Goal: Information Seeking & Learning: Learn about a topic

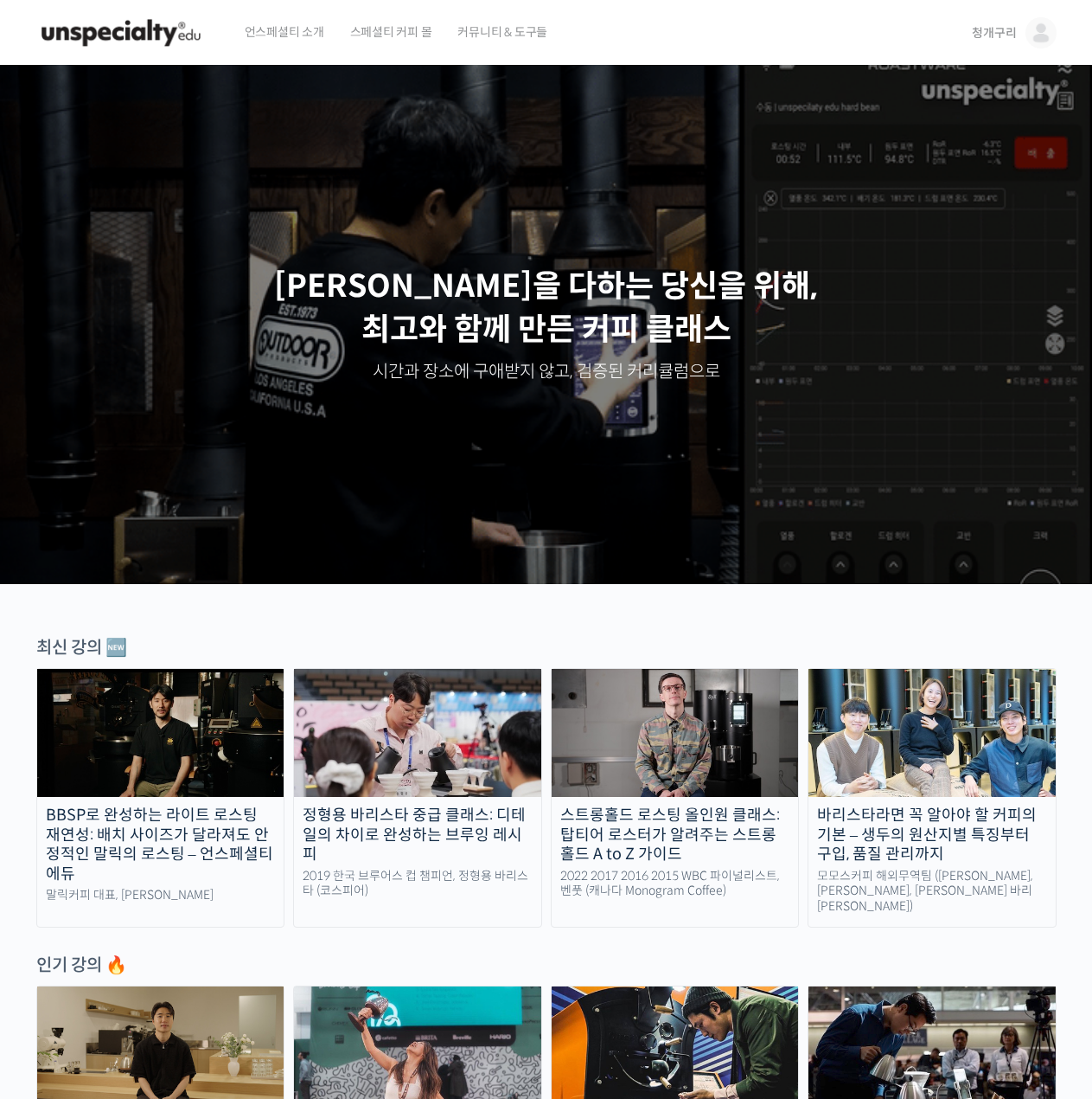
click at [1026, 37] on img at bounding box center [1042, 33] width 31 height 31
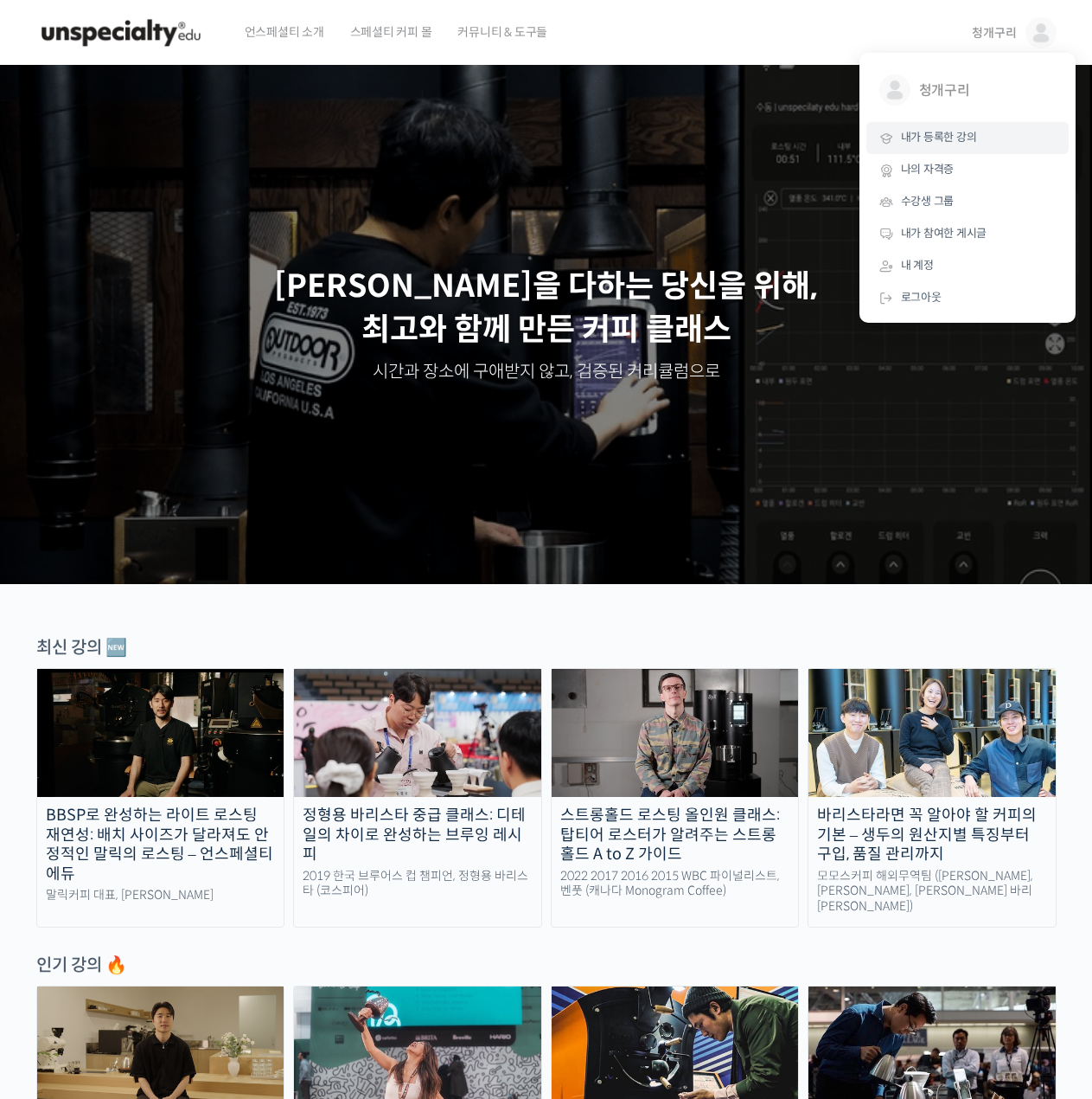
drag, startPoint x: 962, startPoint y: 134, endPoint x: 943, endPoint y: 133, distance: 19.0
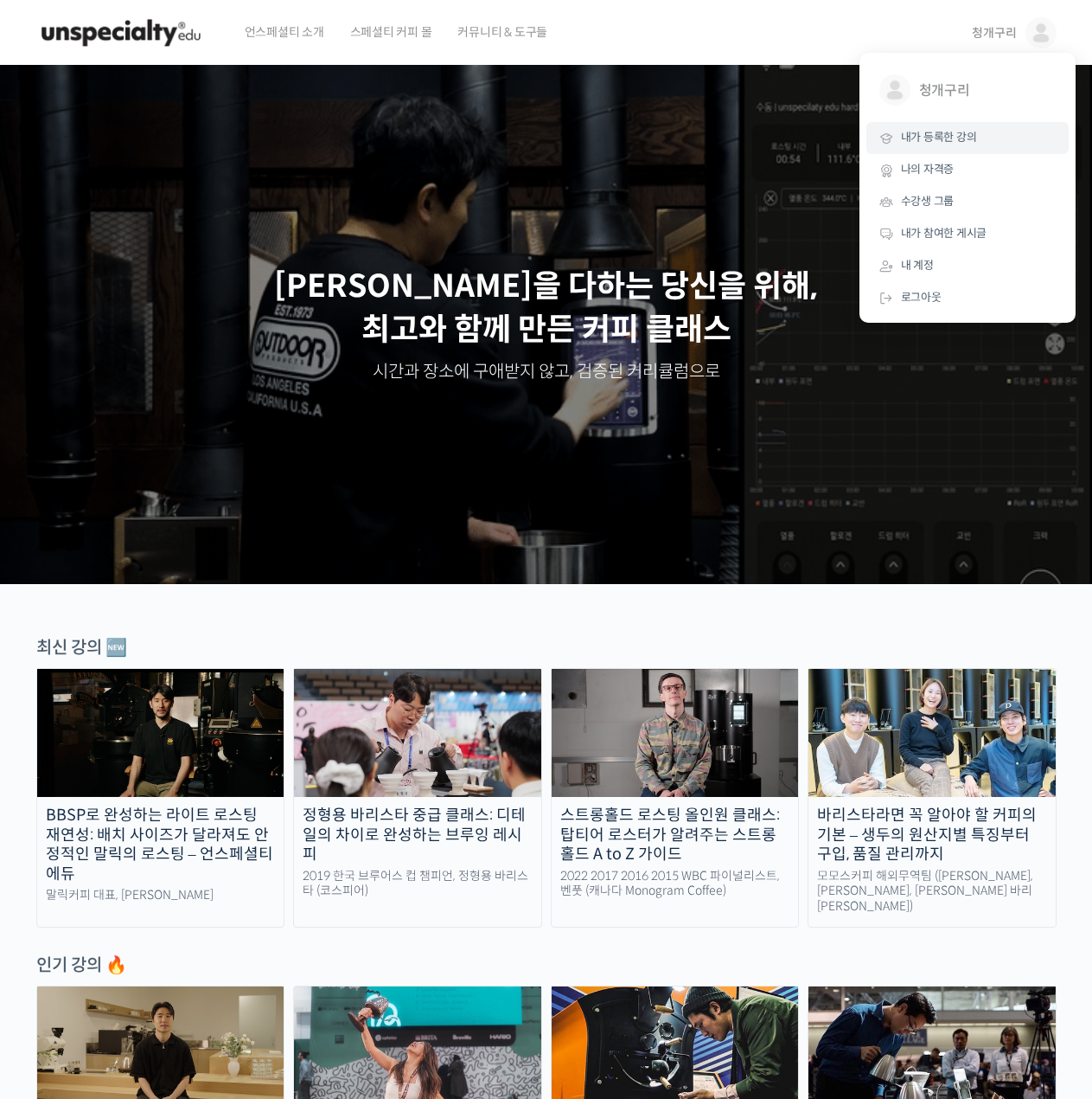
click at [960, 134] on span "내가 등록한 강의" at bounding box center [940, 137] width 77 height 15
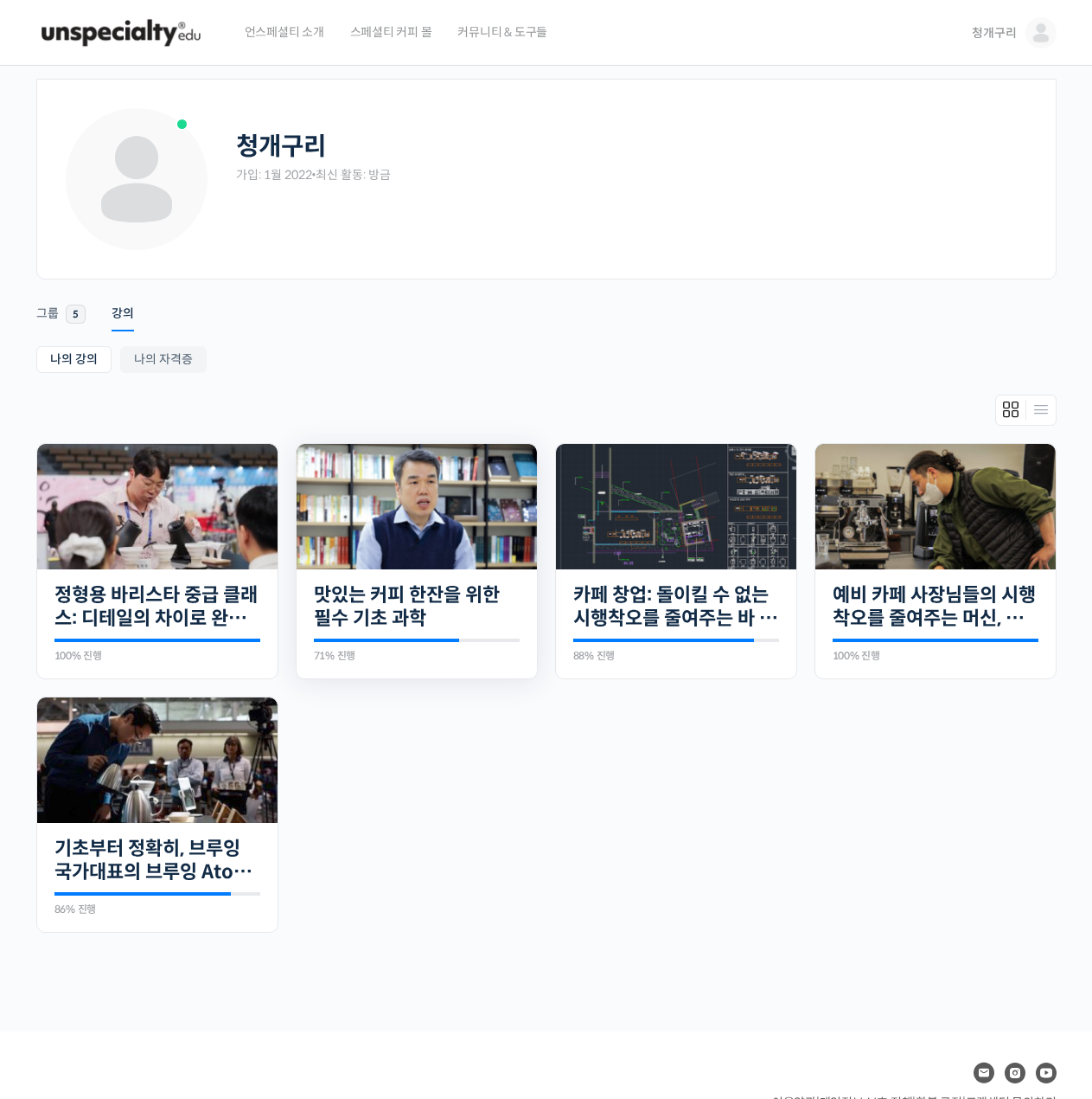
click at [435, 490] on img at bounding box center [416, 507] width 241 height 126
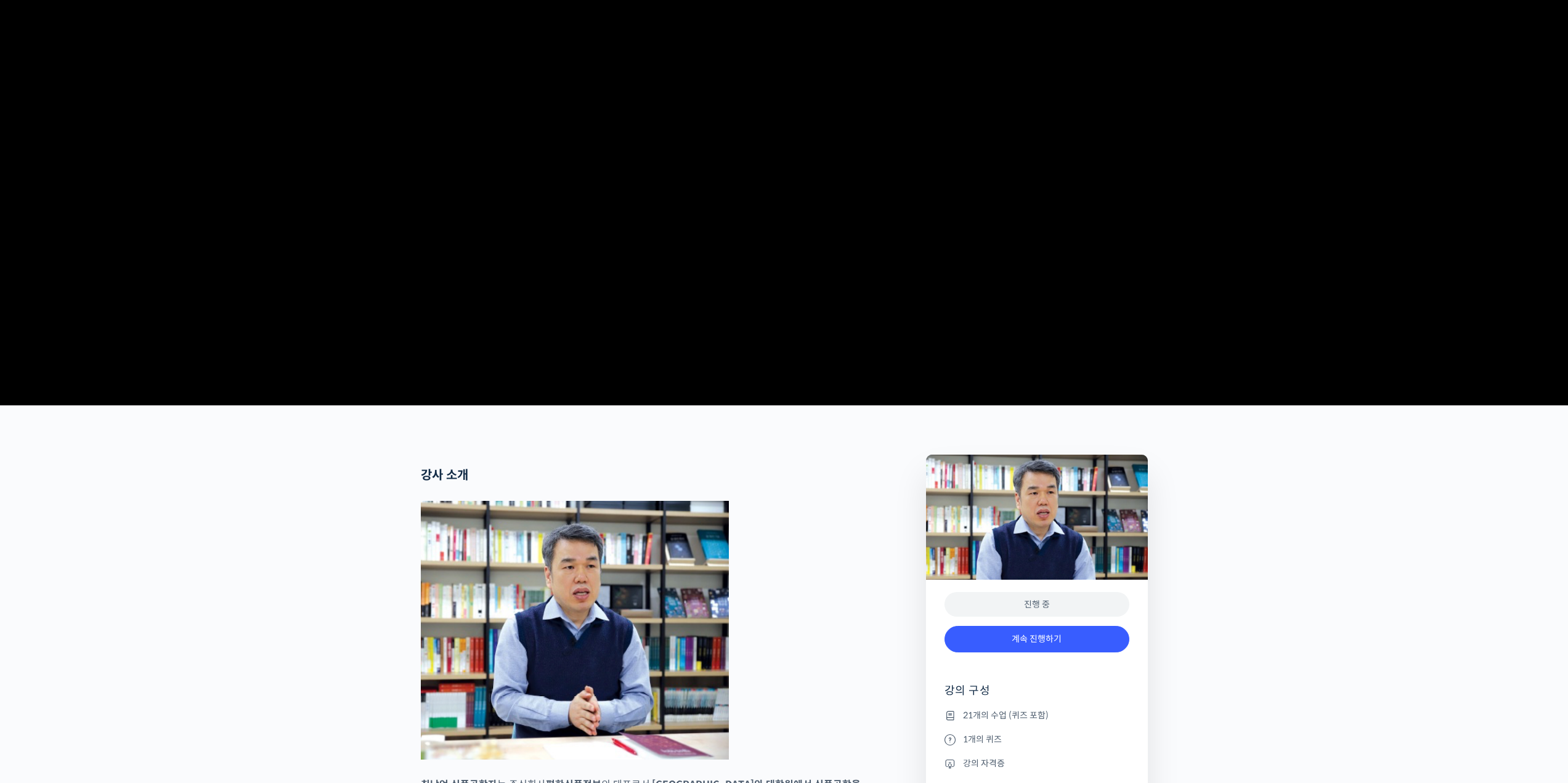
scroll to position [185, 0]
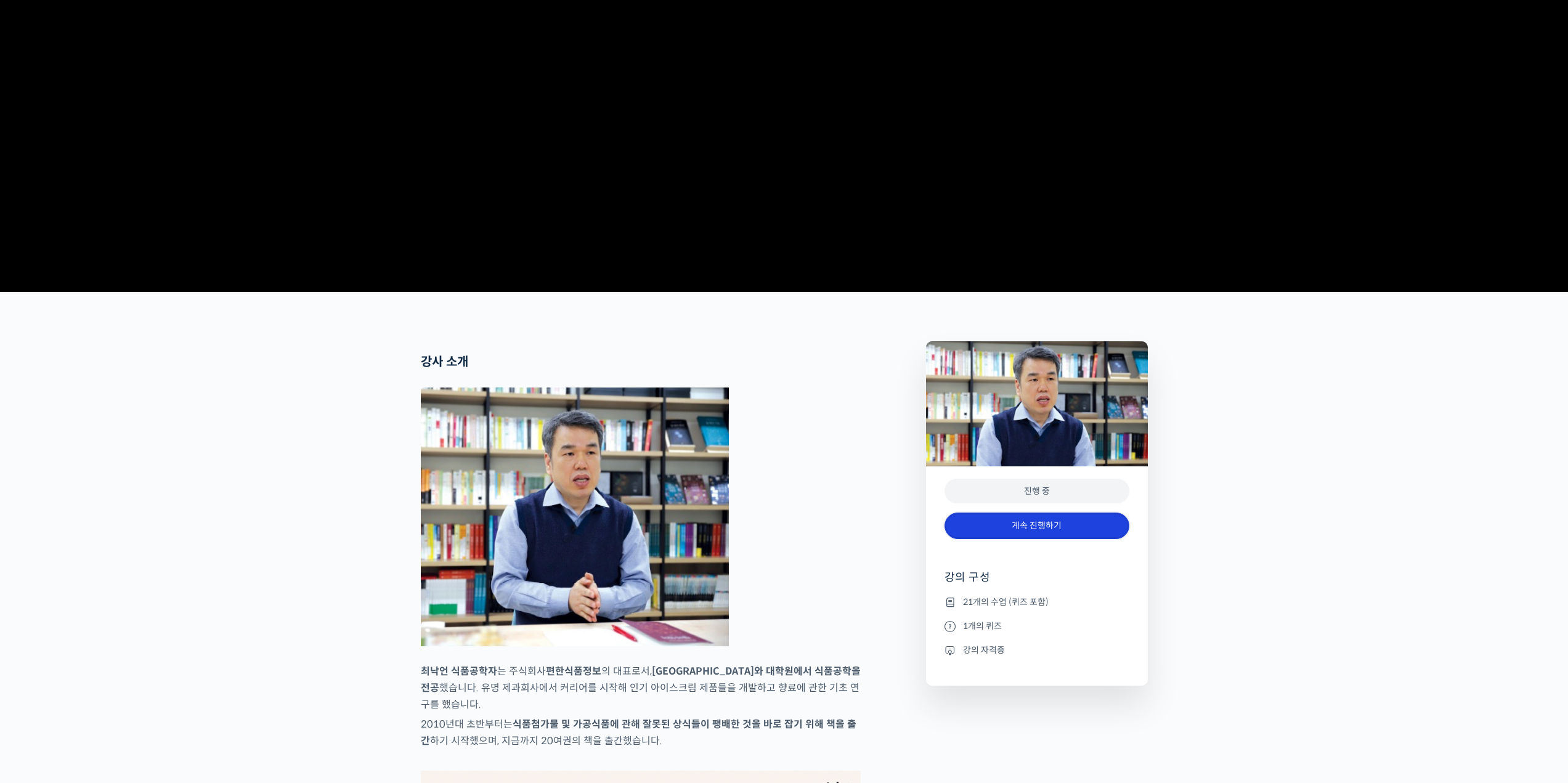
click at [778, 539] on link "계속 진행하기" at bounding box center [1036, 526] width 185 height 27
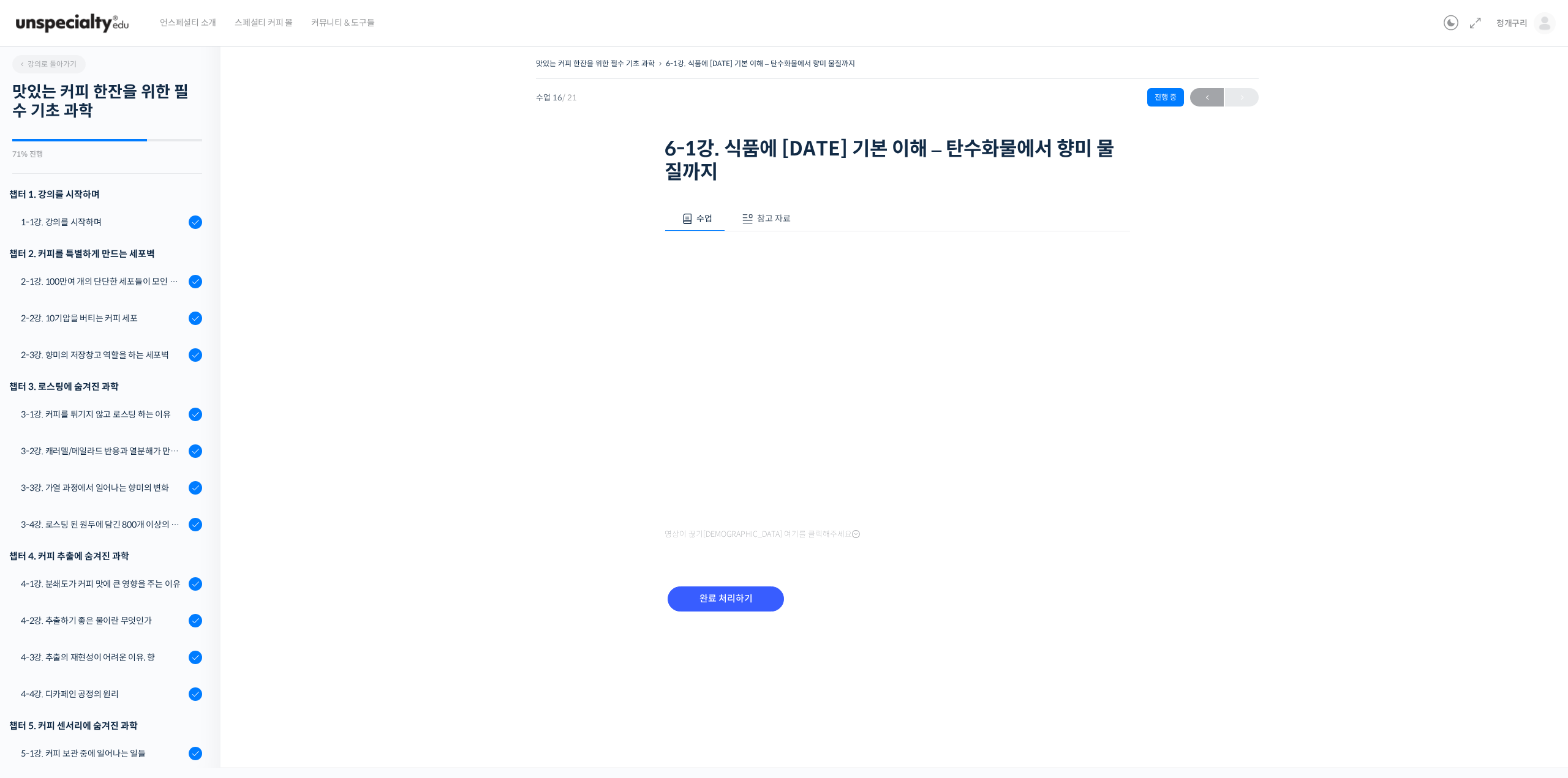
scroll to position [368, 0]
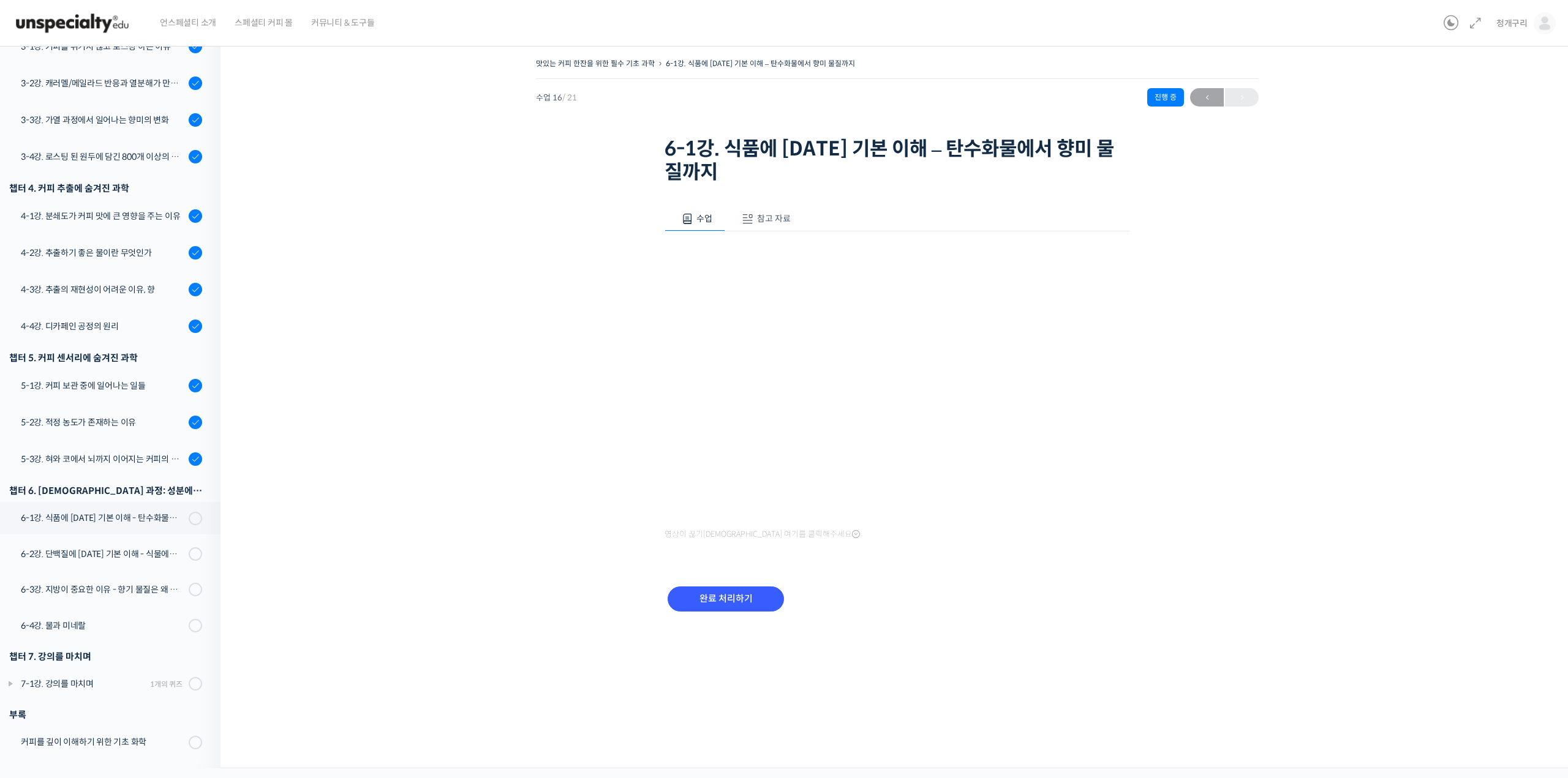
click at [420, 298] on div "맛있는 커피 한잔을 위한 필수 기초 과학 6-1강. 식품에 [DATE] 기본 이해 – 탄수화물에서 향미 물질까지 진행 중 수업 16 / 21 …" at bounding box center [897, 349] width 1231 height 589
